Goal: Communication & Community: Answer question/provide support

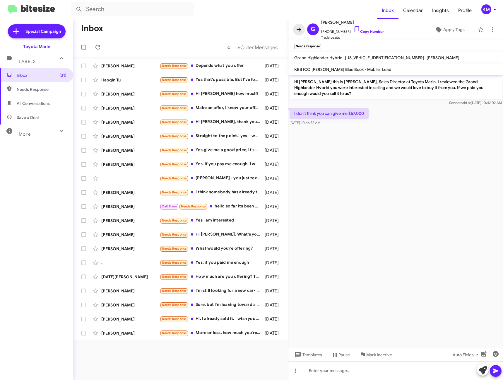
click at [297, 30] on icon at bounding box center [299, 29] width 5 height 4
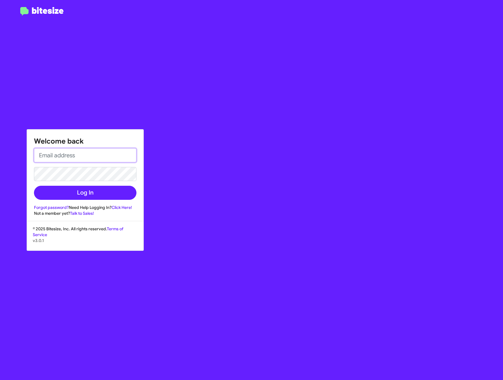
click at [98, 154] on input "email" at bounding box center [85, 155] width 103 height 14
type input "KunleMajowogbe@toyotamarin.com"
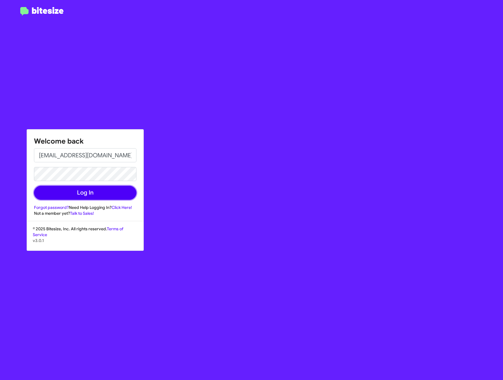
click at [71, 191] on button "Log In" at bounding box center [85, 193] width 103 height 14
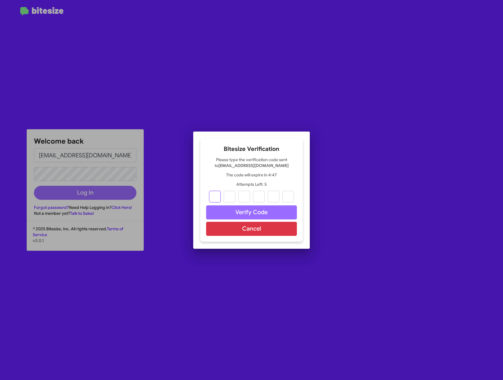
type input "3"
type input "0"
type input "8"
type input "2"
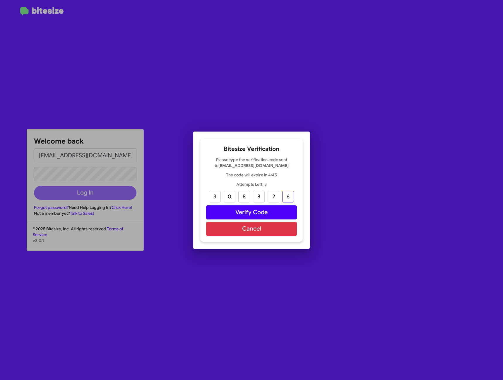
type input "6"
click at [216, 212] on button "Verify Code" at bounding box center [251, 212] width 91 height 14
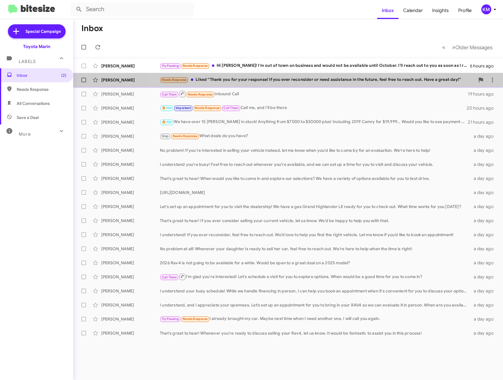
click at [289, 80] on div "Needs Response Liked “Thank you for your response! If you ever reconsider or ne…" at bounding box center [317, 79] width 315 height 7
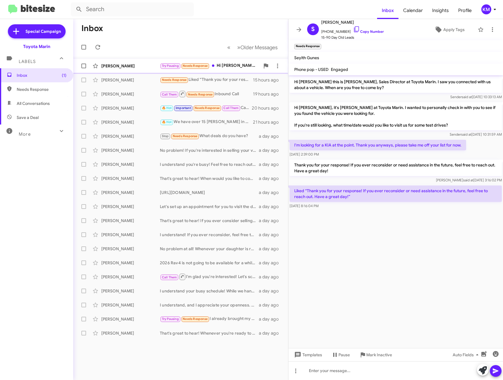
click at [198, 64] on span "Needs Response" at bounding box center [195, 66] width 25 height 4
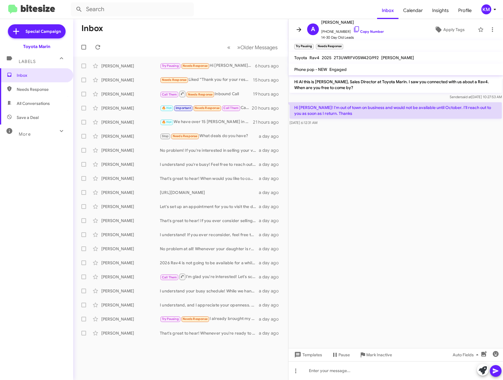
click at [298, 28] on icon at bounding box center [299, 29] width 7 height 7
